Goal: Check status

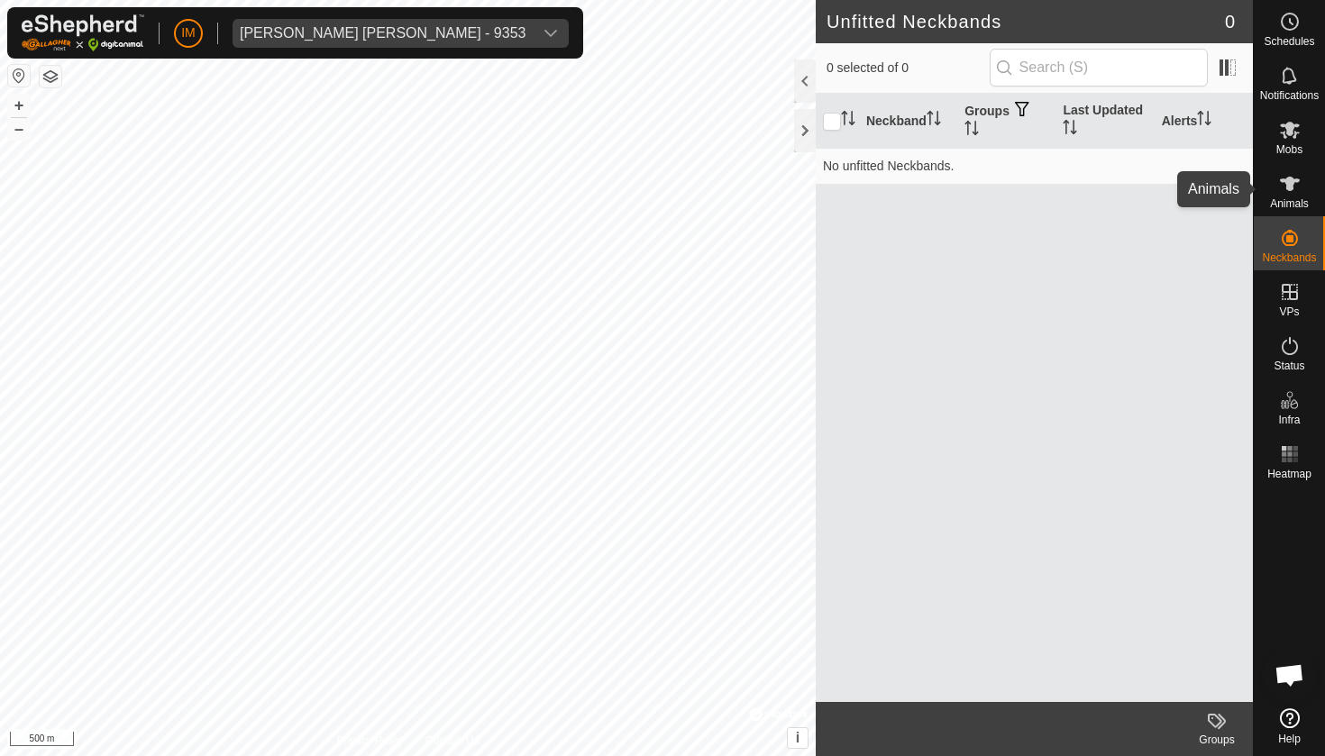
click at [1301, 191] on es-animals-svg-icon at bounding box center [1290, 183] width 32 height 29
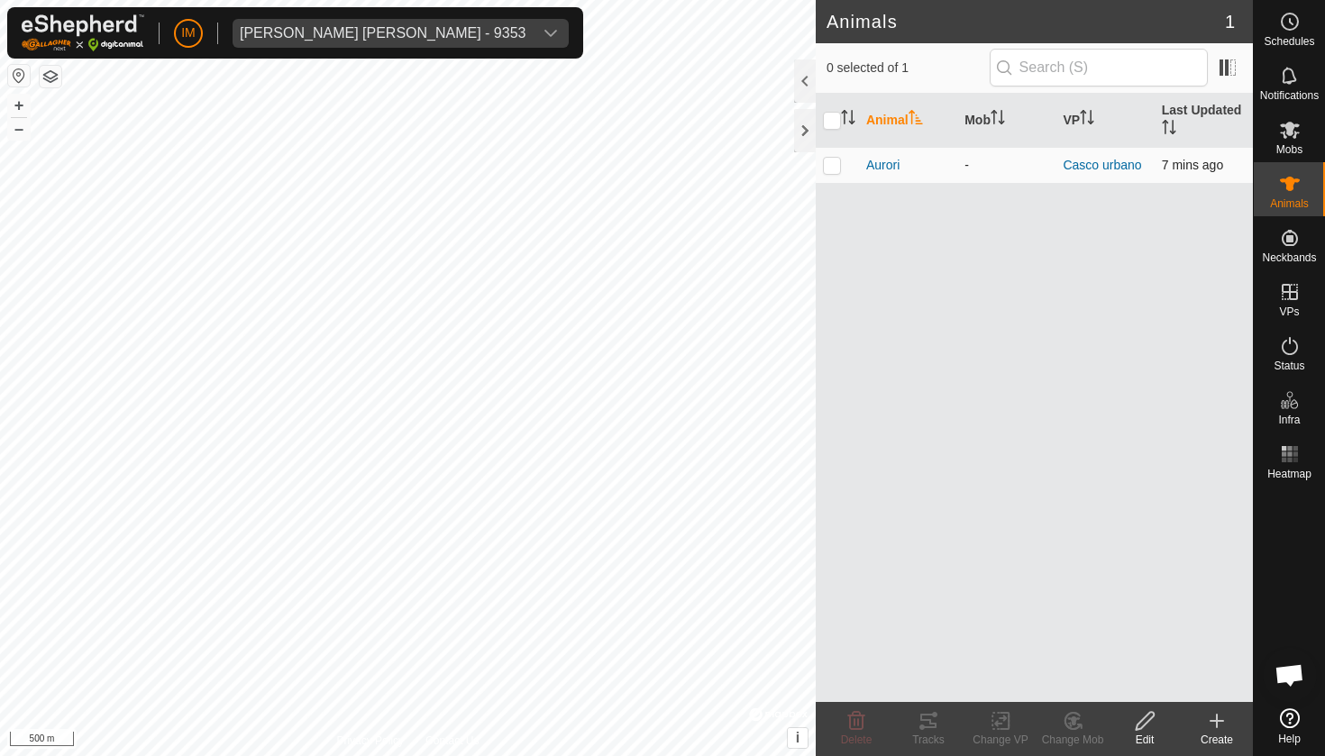
click at [837, 164] on p-checkbox at bounding box center [832, 165] width 18 height 14
checkbox input "true"
click at [931, 720] on icon at bounding box center [928, 721] width 16 height 14
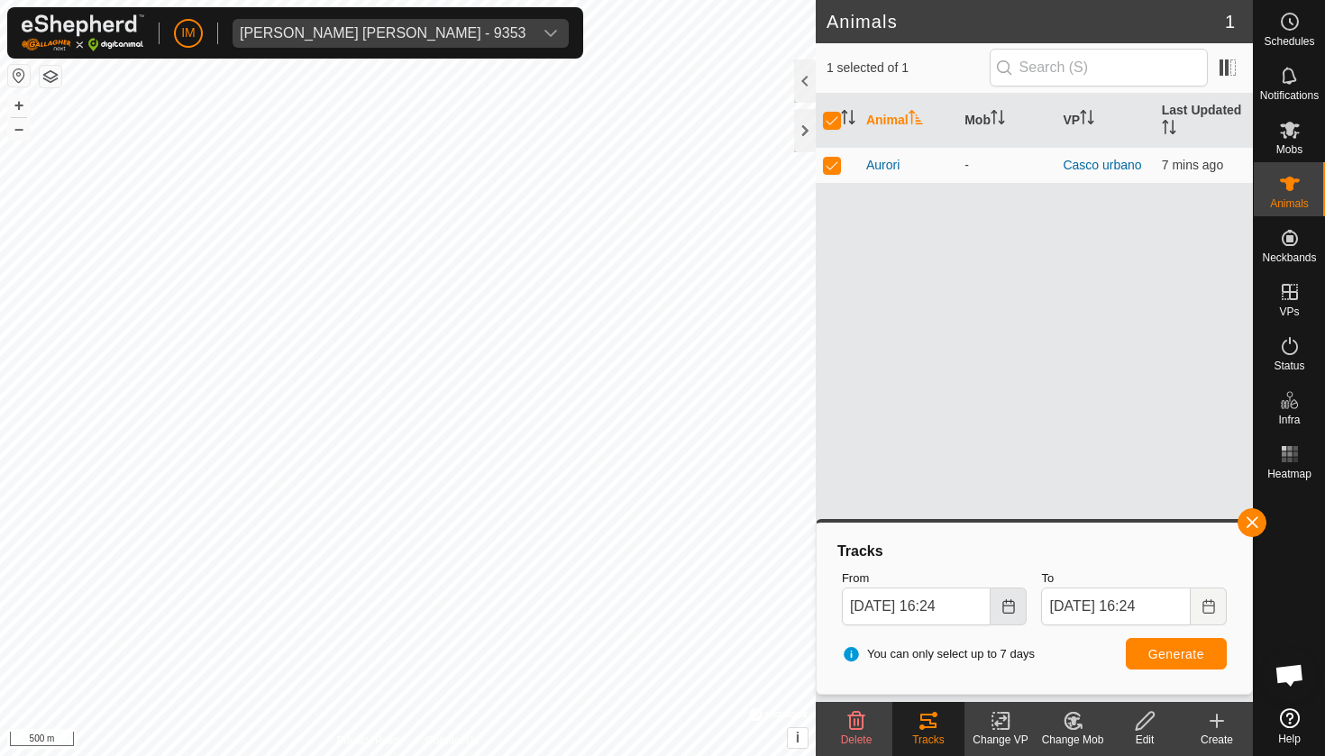
click at [1002, 604] on icon "Choose Date" at bounding box center [1009, 606] width 14 height 14
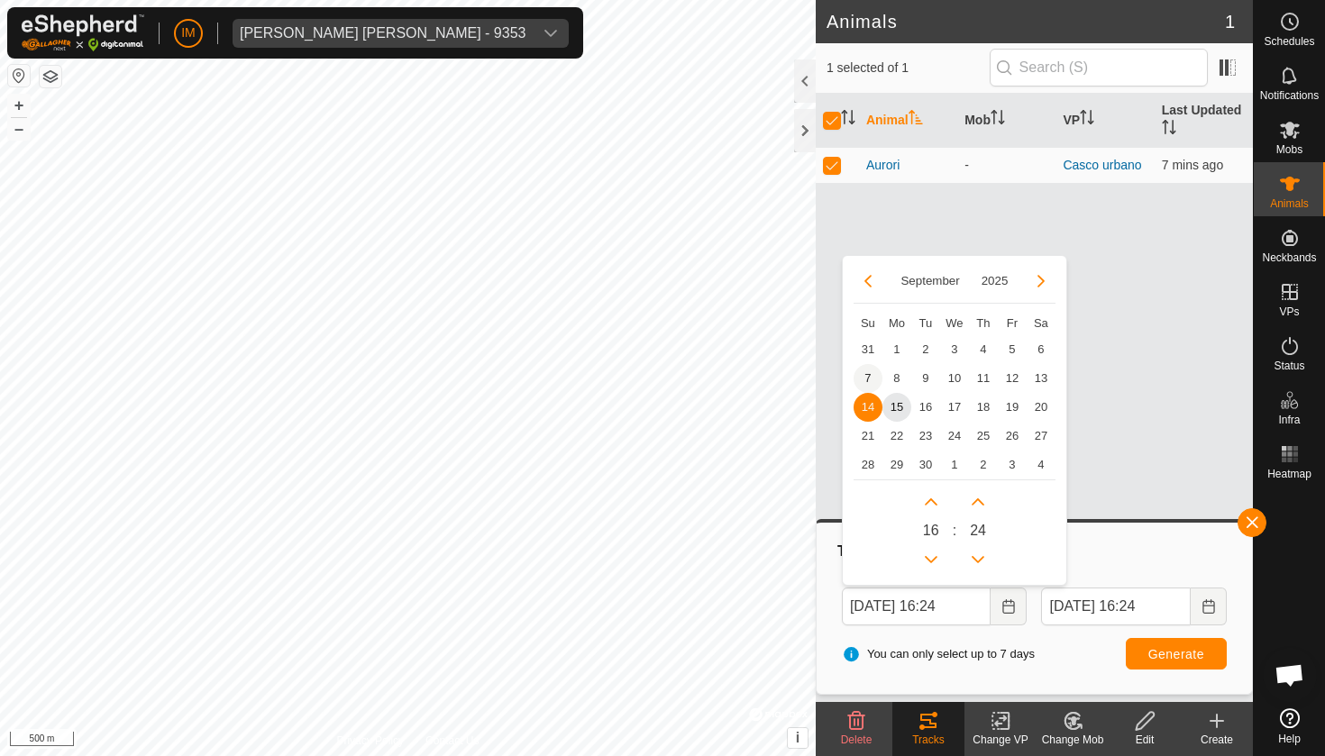
click at [865, 372] on span "7" at bounding box center [868, 378] width 29 height 29
type input "[DATE] 16:24"
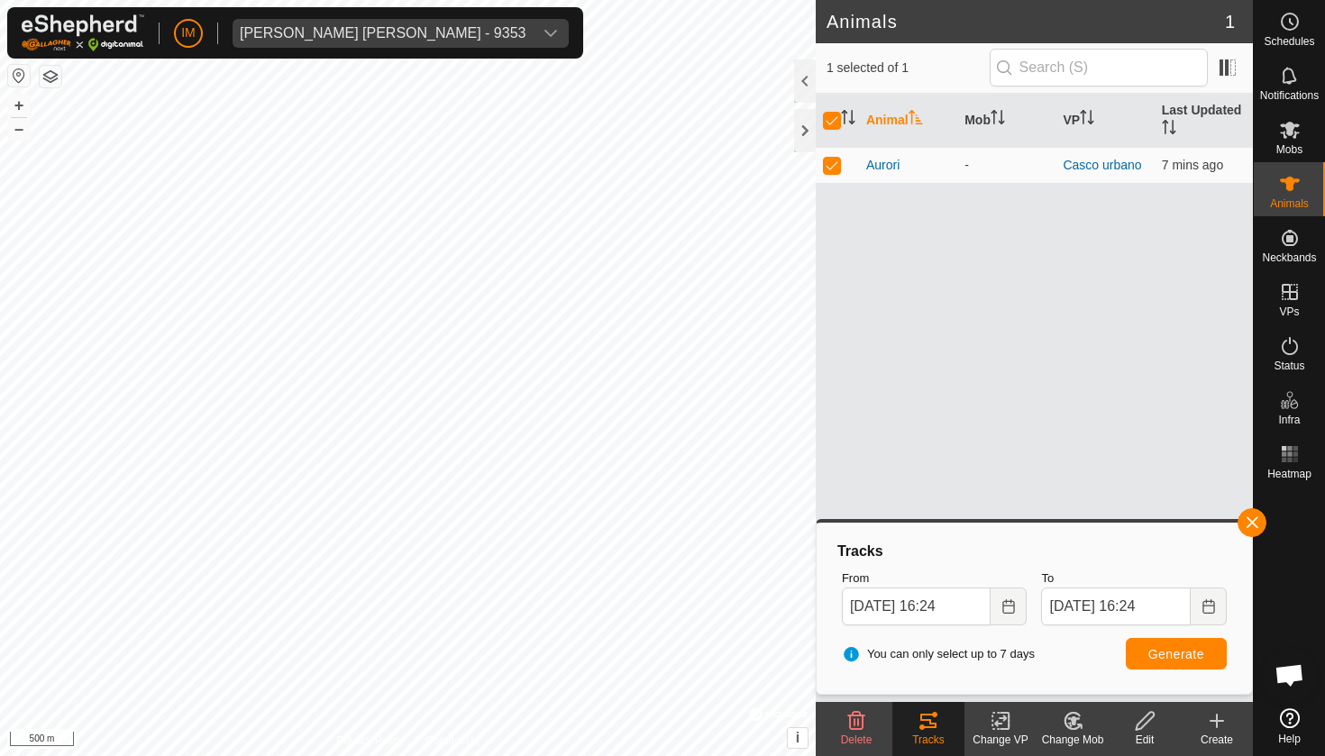
click at [1174, 654] on span "Generate" at bounding box center [1177, 654] width 56 height 14
click at [808, 118] on div at bounding box center [805, 130] width 22 height 43
